Goal: Transaction & Acquisition: Purchase product/service

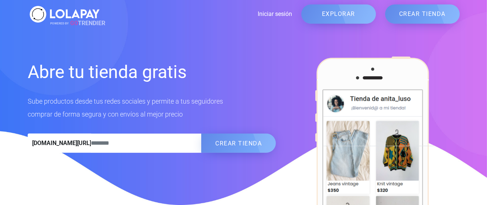
click at [359, 15] on link "EXPLORAR" at bounding box center [339, 13] width 75 height 19
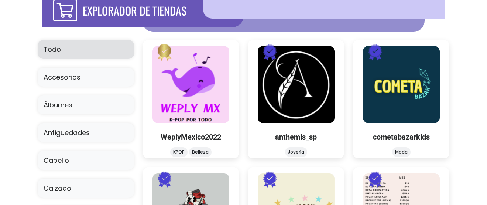
scroll to position [50, 0]
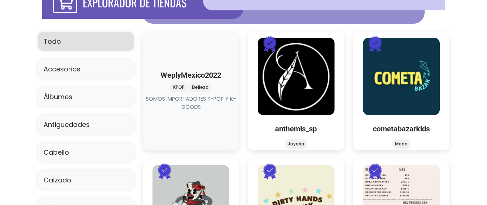
click at [191, 111] on link at bounding box center [191, 111] width 0 height 0
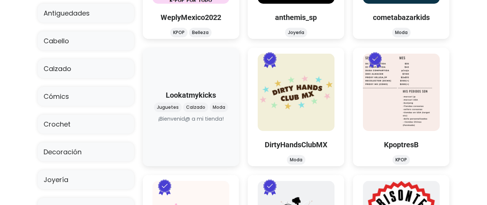
scroll to position [127, 0]
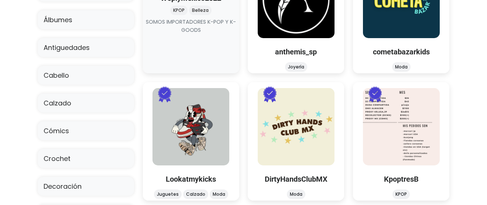
click at [191, 34] on link at bounding box center [191, 34] width 0 height 0
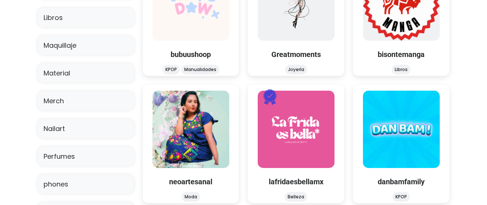
scroll to position [379, 0]
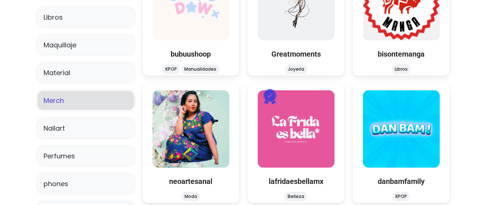
click at [79, 99] on link "Merch" at bounding box center [86, 100] width 96 height 19
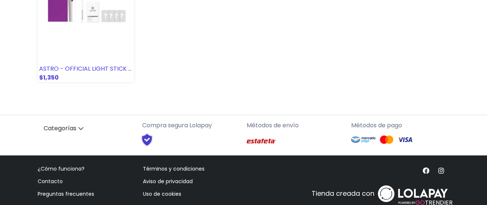
scroll to position [457, 0]
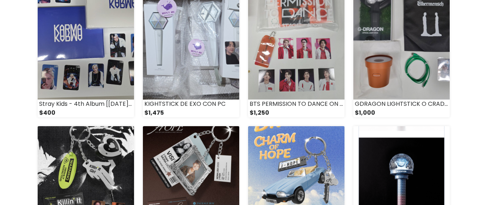
click at [73, 46] on img at bounding box center [86, 33] width 96 height 134
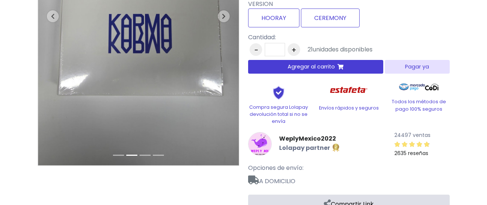
scroll to position [78, 0]
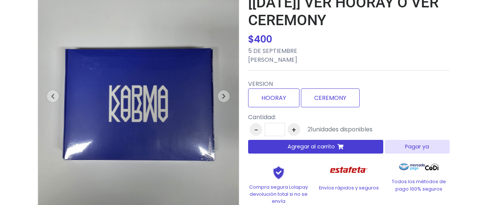
click at [346, 148] on button "Agregar al carrito" at bounding box center [316, 147] width 136 height 14
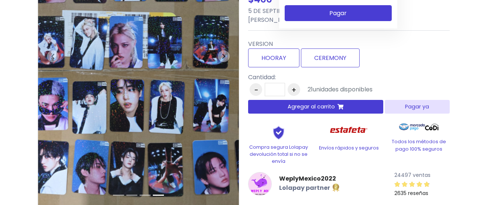
scroll to position [0, 0]
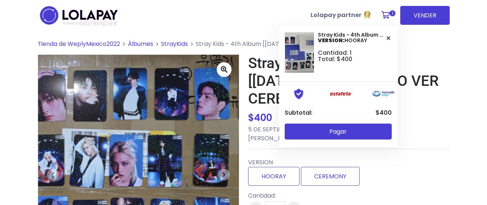
click at [383, 18] on icon at bounding box center [386, 14] width 9 height 7
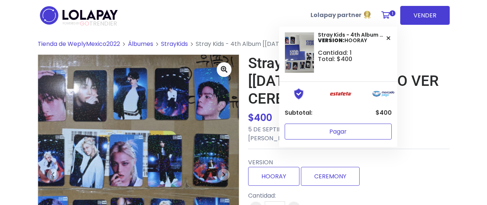
click at [351, 136] on button "Pagar" at bounding box center [338, 131] width 107 height 16
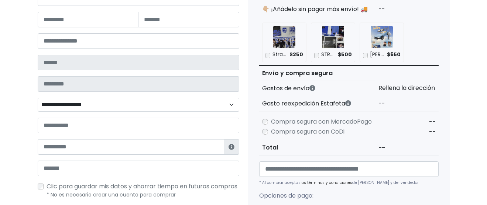
scroll to position [148, 0]
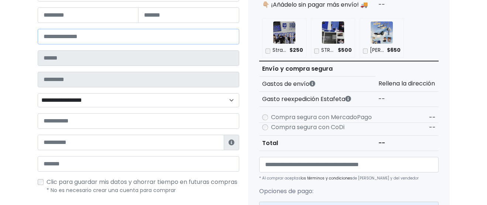
click at [98, 38] on input "number" at bounding box center [139, 37] width 202 height 16
type input "*****"
type input "******"
type input "*********"
select select
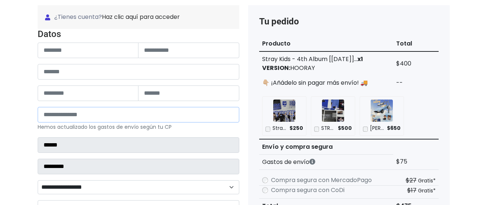
scroll to position [0, 0]
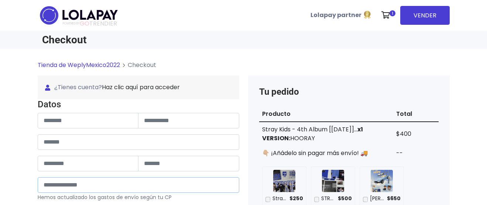
type input "*****"
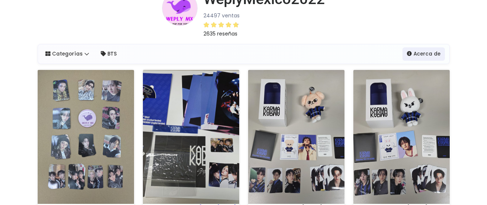
scroll to position [97, 0]
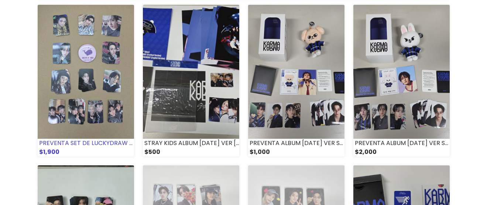
click at [96, 77] on img at bounding box center [86, 72] width 96 height 134
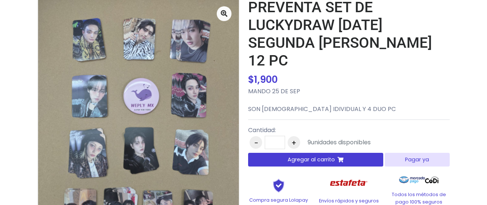
scroll to position [82, 0]
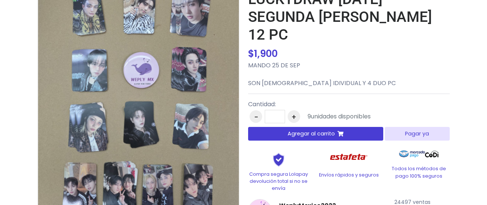
click at [332, 130] on span "Agregar al carrito" at bounding box center [311, 134] width 47 height 8
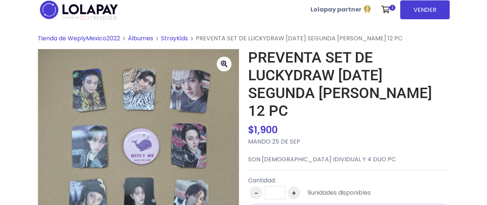
scroll to position [4, 0]
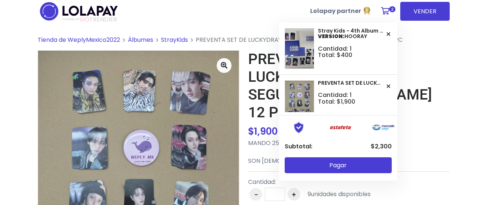
click at [389, 15] on link "2" at bounding box center [388, 11] width 20 height 22
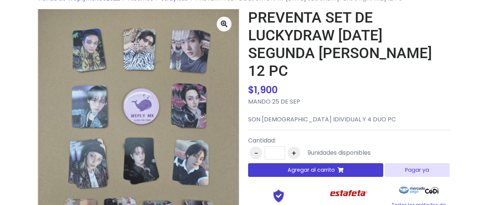
scroll to position [0, 0]
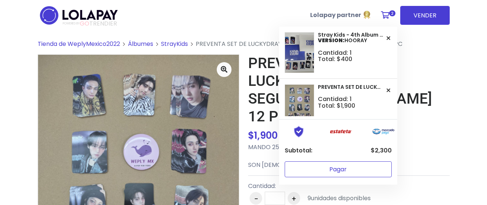
click at [341, 163] on button "Pagar" at bounding box center [338, 169] width 107 height 16
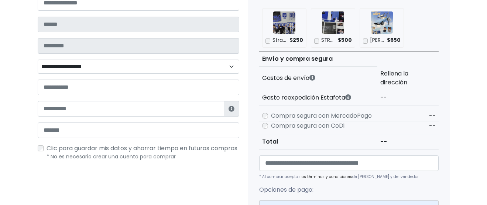
scroll to position [51, 0]
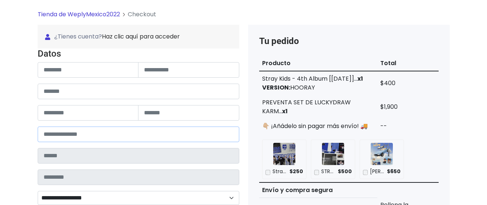
click at [112, 136] on input "number" at bounding box center [139, 134] width 202 height 16
type input "*****"
type input "**********"
type input "*********"
select select
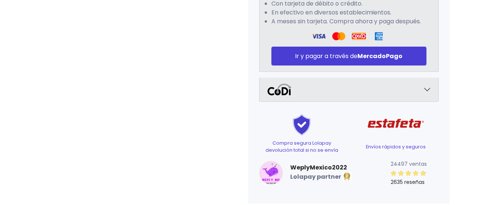
scroll to position [396, 0]
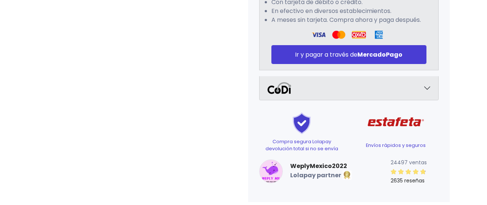
type input "*****"
click at [411, 84] on button "button" at bounding box center [349, 88] width 179 height 24
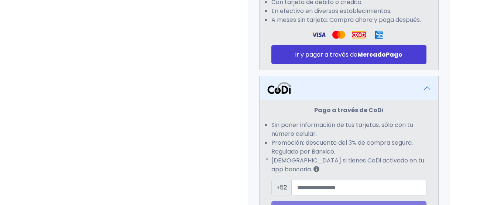
click at [411, 84] on button "button" at bounding box center [349, 88] width 179 height 24
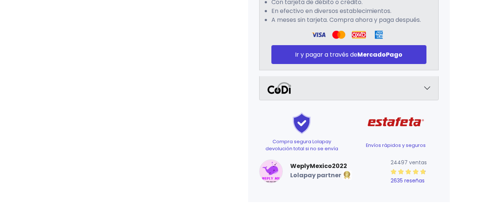
click at [400, 180] on small "2635 reseñas" at bounding box center [408, 180] width 34 height 7
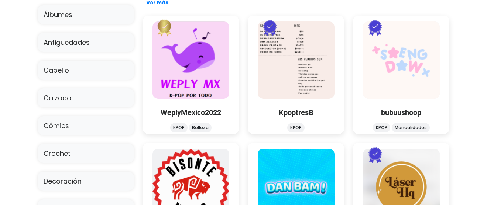
scroll to position [128, 0]
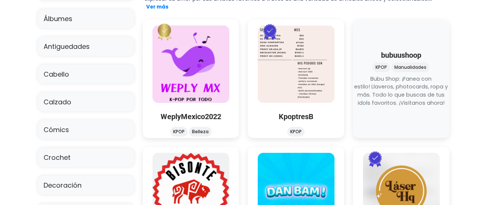
click at [402, 107] on link at bounding box center [402, 107] width 0 height 0
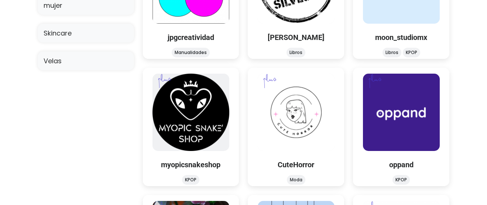
scroll to position [775, 0]
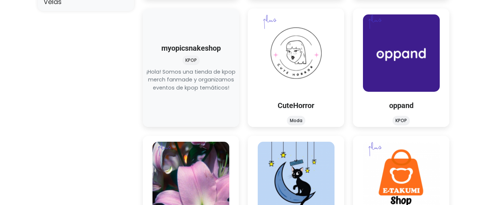
click at [191, 92] on link at bounding box center [191, 92] width 0 height 0
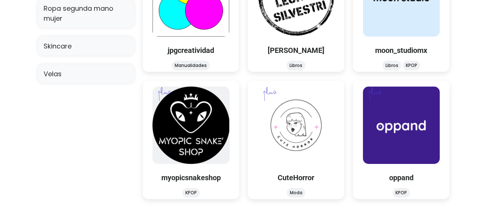
scroll to position [697, 0]
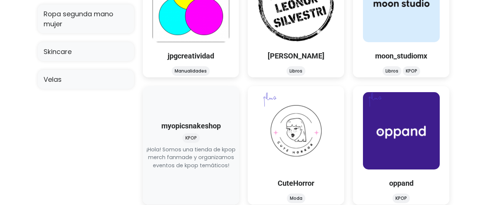
click at [191, 169] on link at bounding box center [191, 169] width 0 height 0
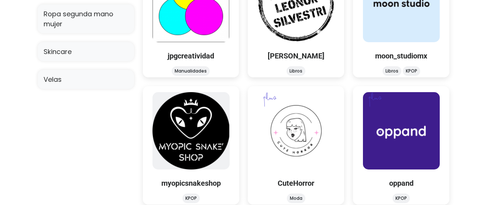
scroll to position [567, 0]
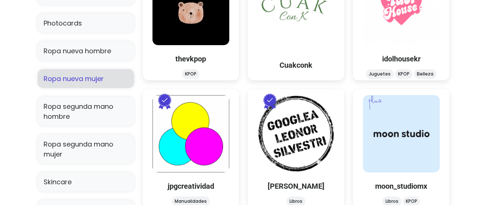
click at [102, 79] on link "Ropa nueva mujer" at bounding box center [86, 78] width 96 height 19
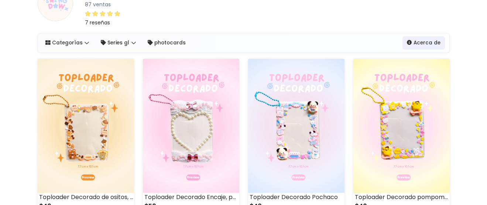
scroll to position [131, 0]
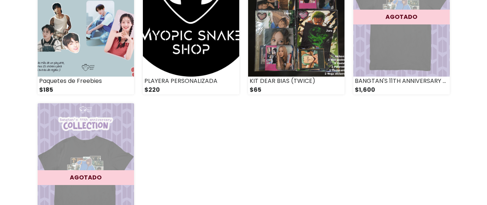
scroll to position [1081, 0]
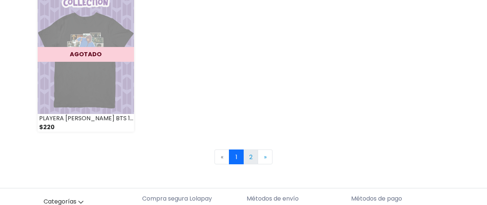
click at [253, 153] on link "2" at bounding box center [251, 156] width 15 height 15
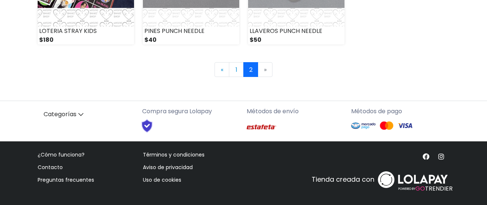
scroll to position [685, 0]
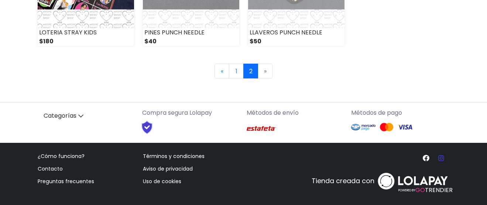
click at [441, 158] on icon at bounding box center [442, 157] width 6 height 7
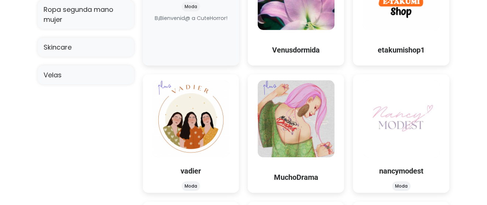
scroll to position [693, 0]
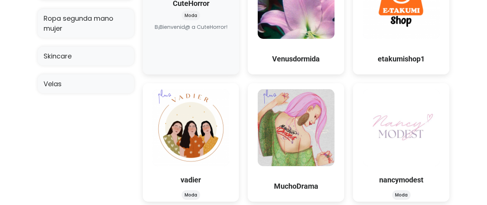
click at [191, 31] on link at bounding box center [191, 31] width 0 height 0
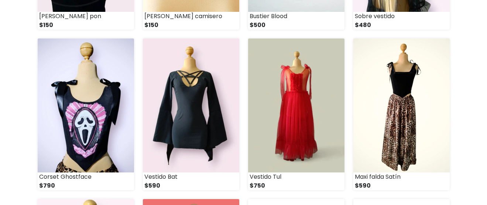
scroll to position [784, 0]
